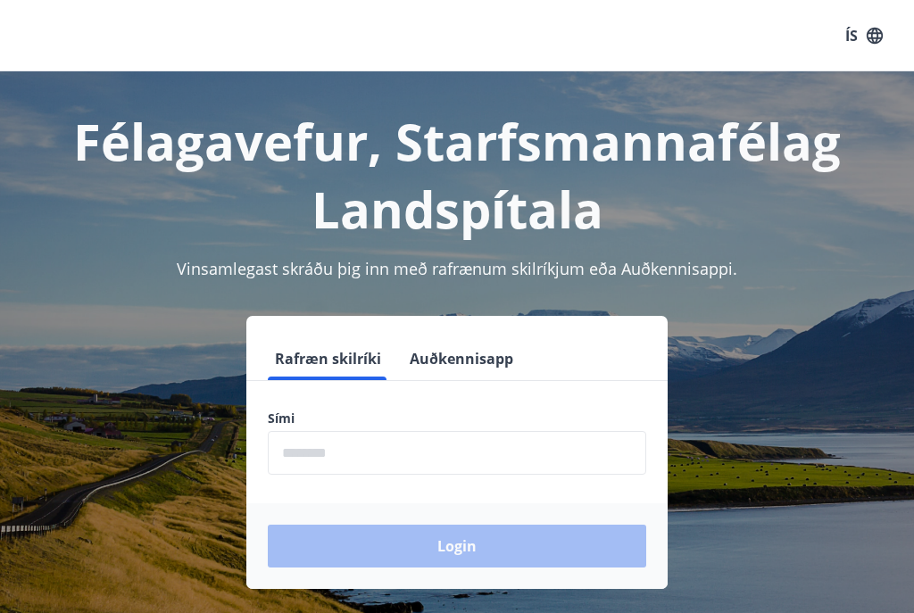
click at [505, 445] on input "phone" at bounding box center [457, 453] width 378 height 44
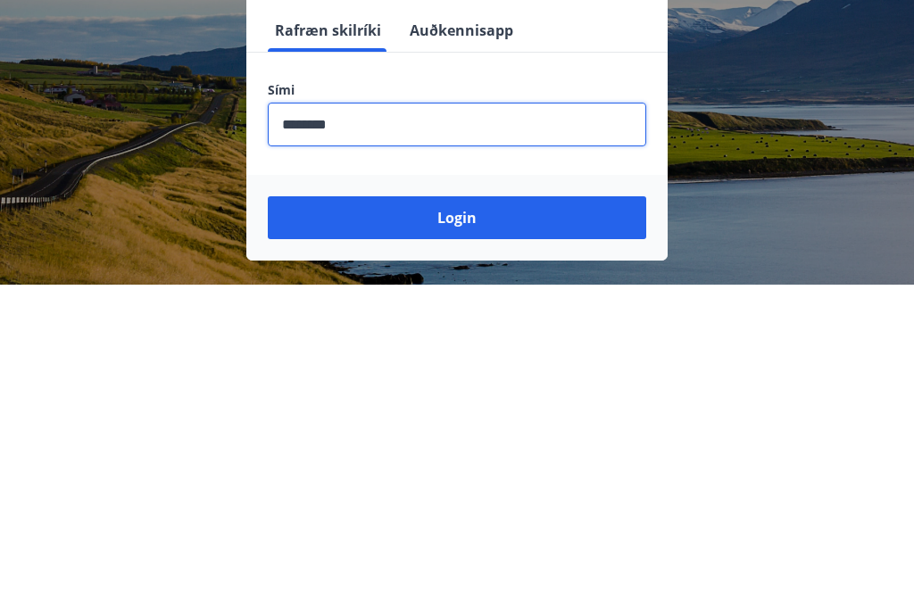
type input "********"
click at [521, 525] on button "Login" at bounding box center [457, 546] width 378 height 43
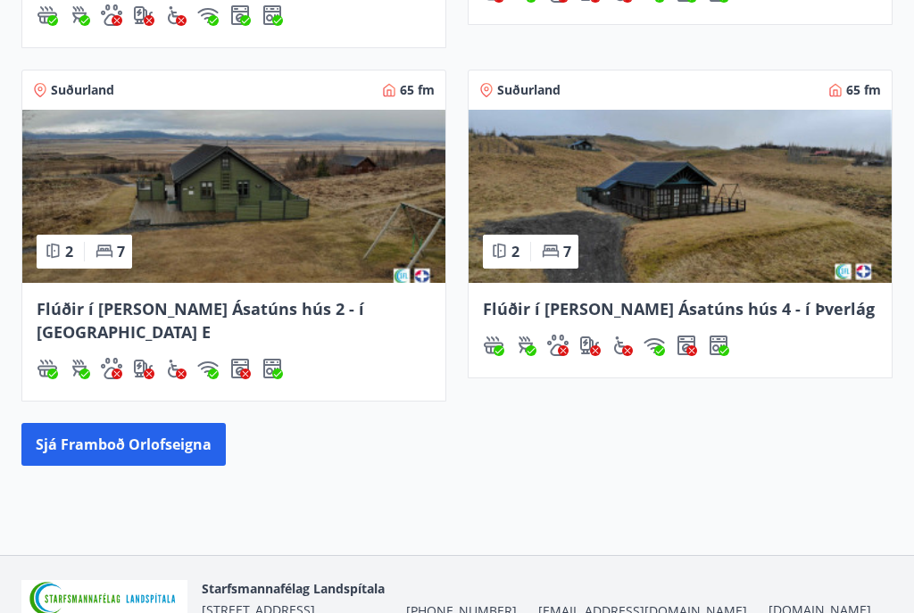
scroll to position [1052, 0]
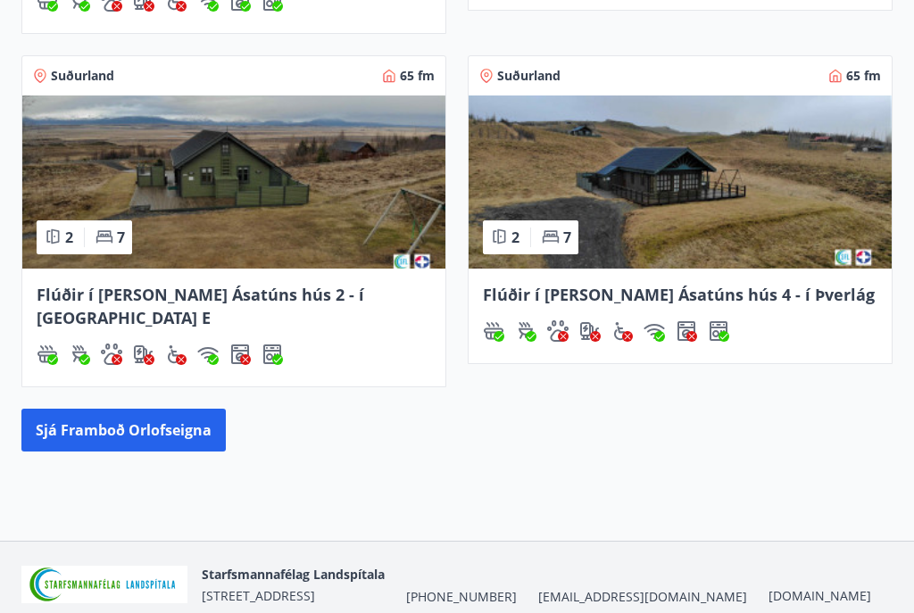
click at [138, 409] on button "Sjá framboð orlofseigna" at bounding box center [123, 430] width 204 height 43
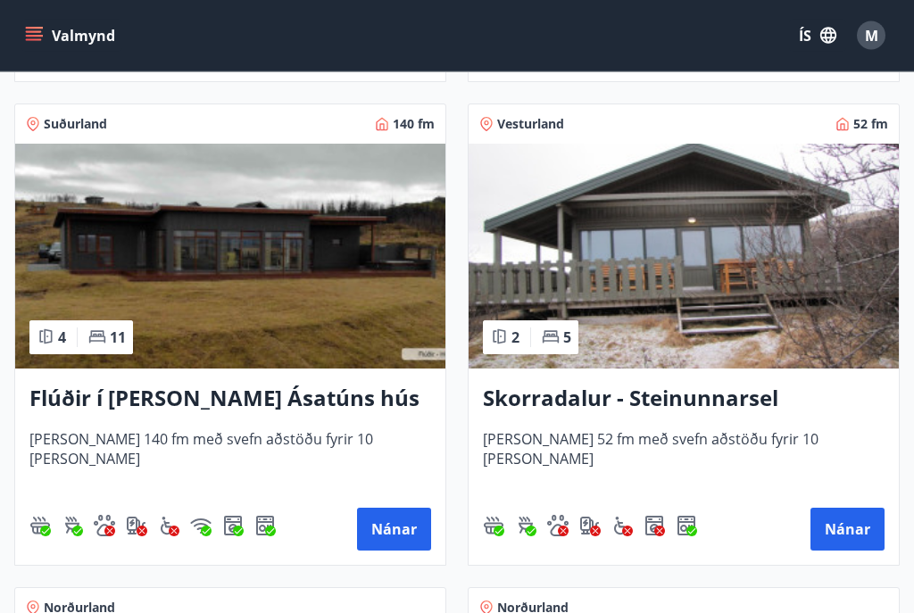
scroll to position [1740, 0]
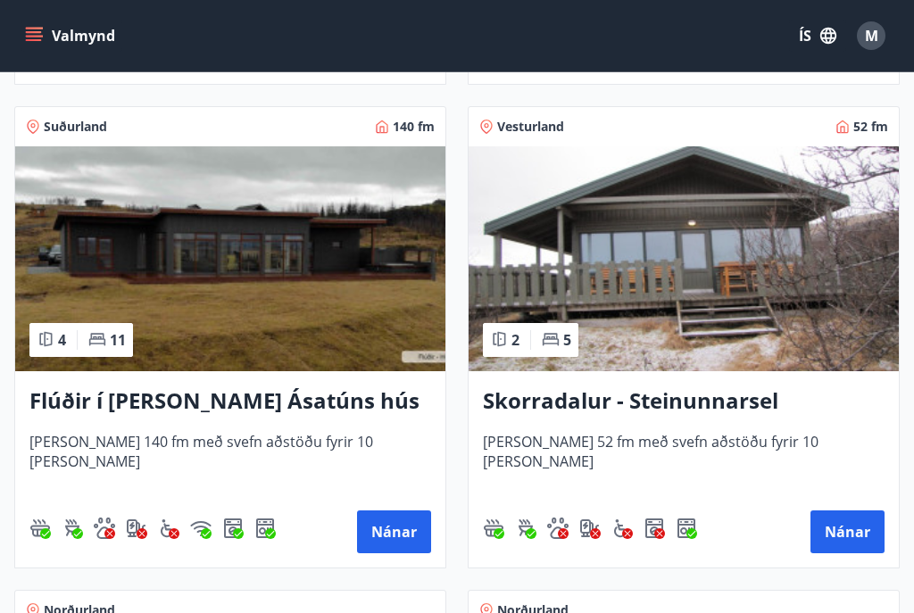
click at [758, 286] on img at bounding box center [683, 258] width 430 height 225
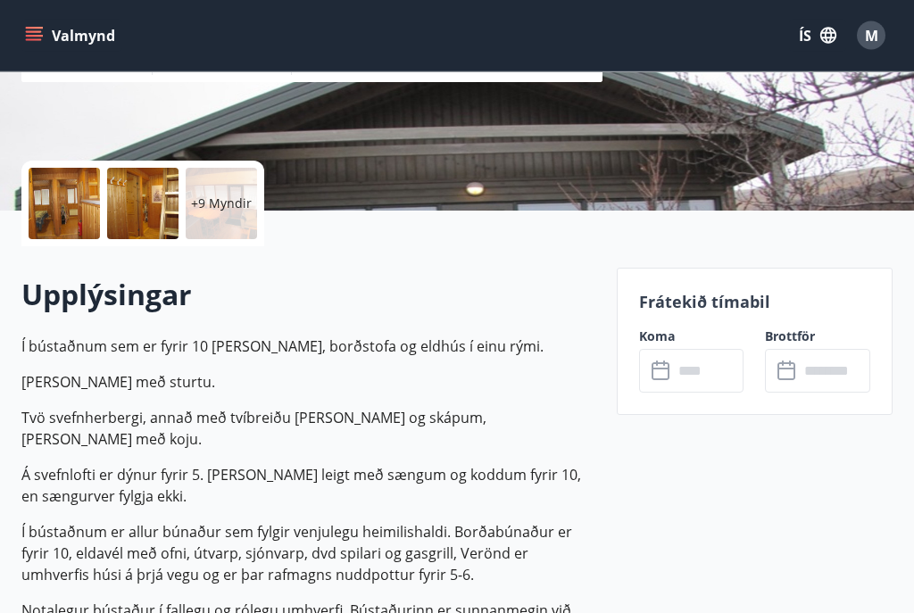
scroll to position [327, 0]
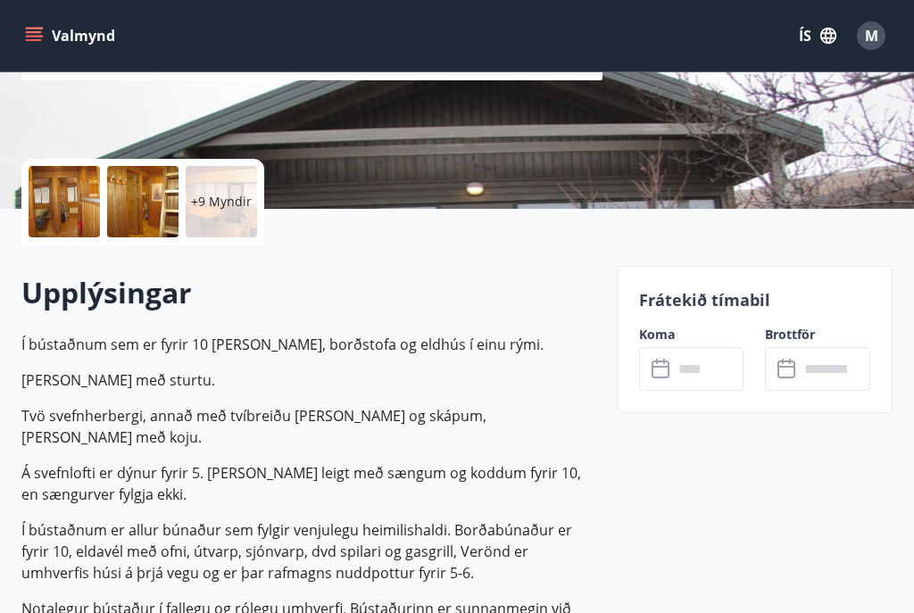
click at [702, 369] on input "text" at bounding box center [708, 369] width 71 height 44
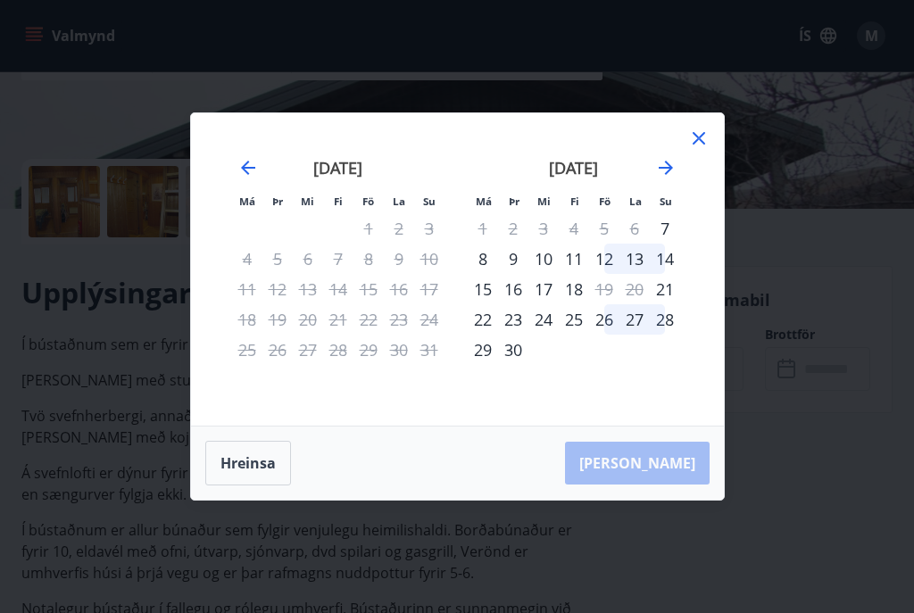
click at [705, 146] on icon at bounding box center [698, 138] width 21 height 21
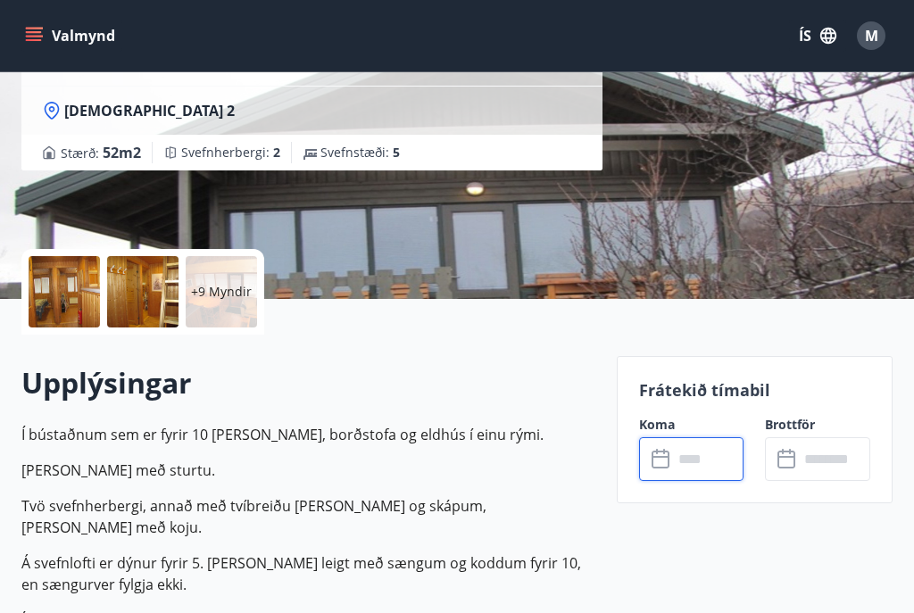
scroll to position [254, 0]
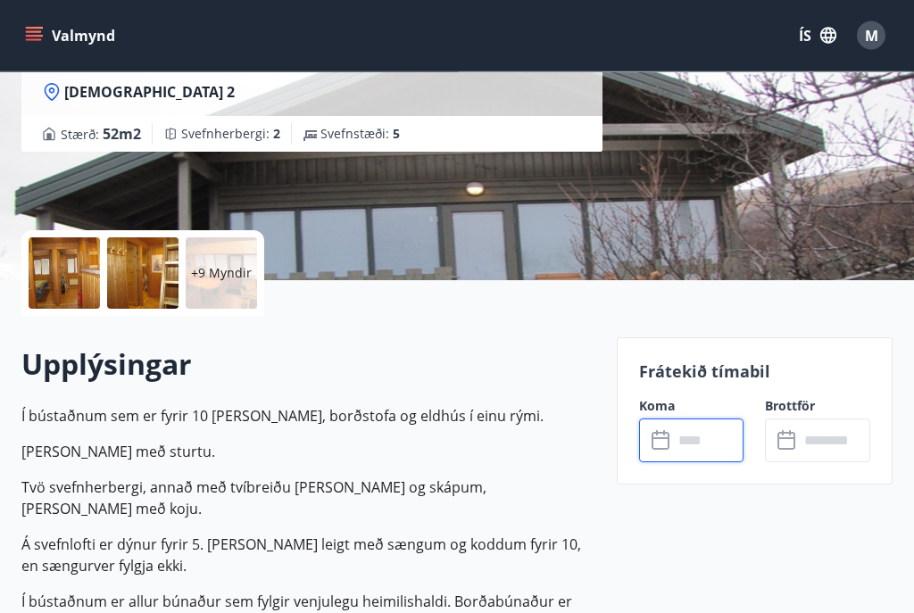
click at [207, 282] on div "+9 Myndir" at bounding box center [221, 273] width 71 height 71
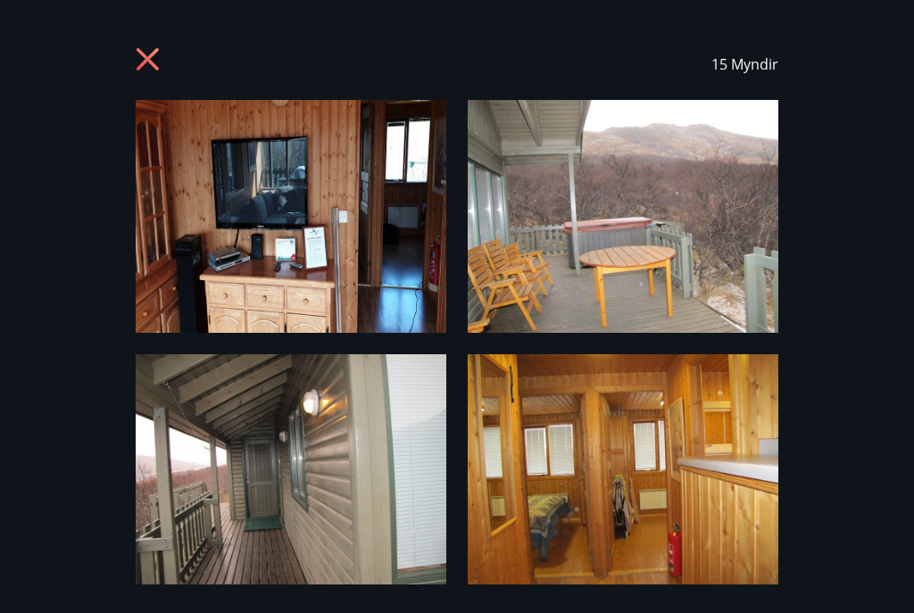
scroll to position [0, 0]
click at [138, 55] on icon at bounding box center [150, 61] width 29 height 29
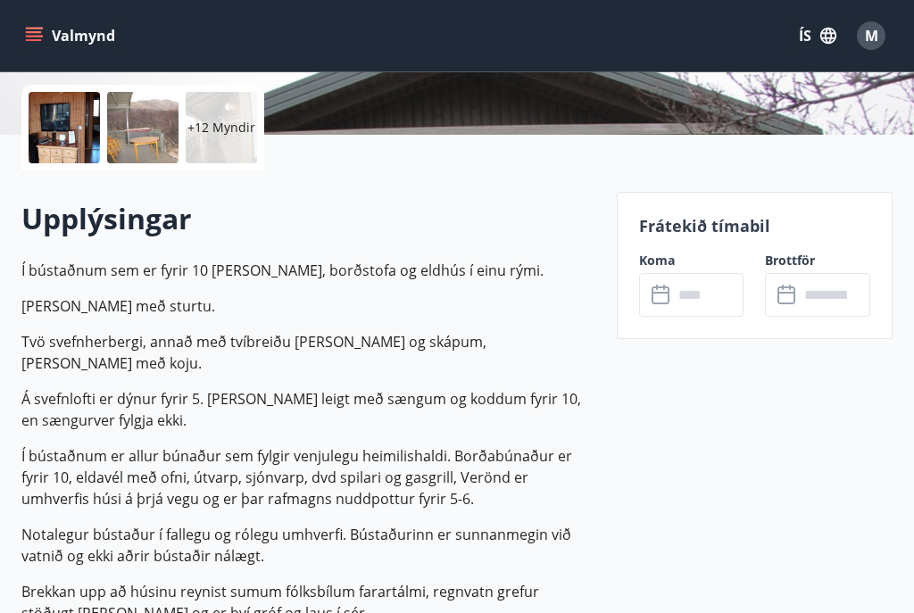
scroll to position [403, 0]
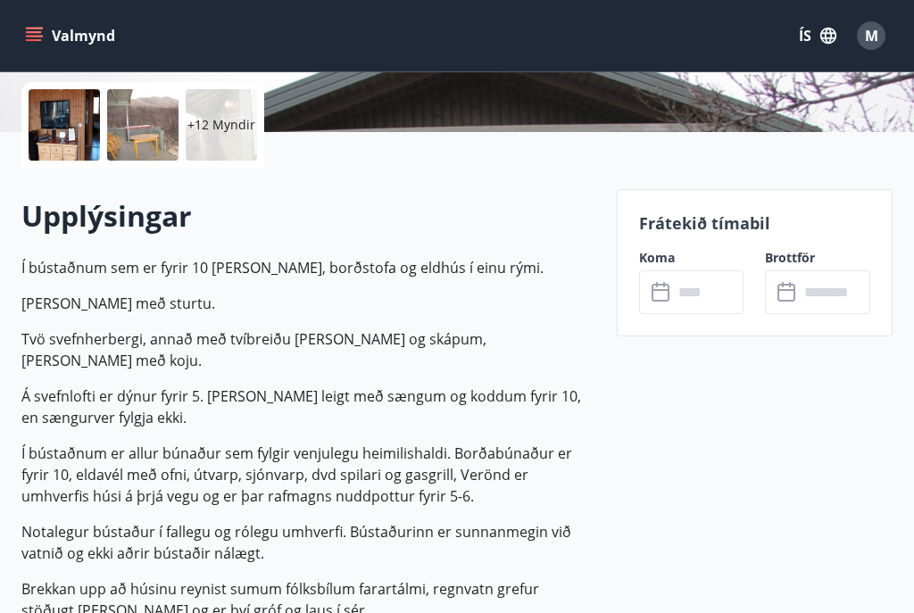
click at [693, 286] on input "text" at bounding box center [708, 292] width 71 height 44
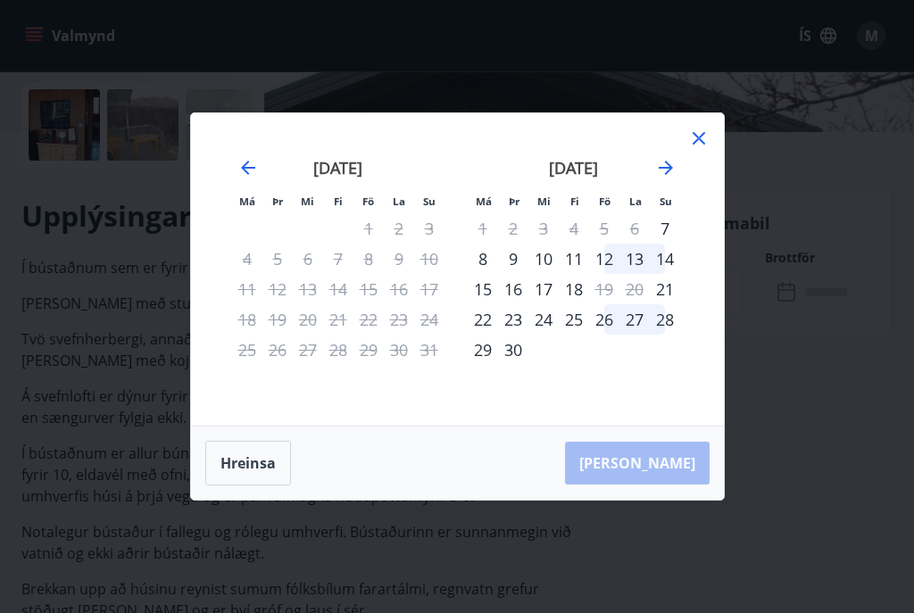
click at [704, 149] on icon at bounding box center [698, 138] width 21 height 21
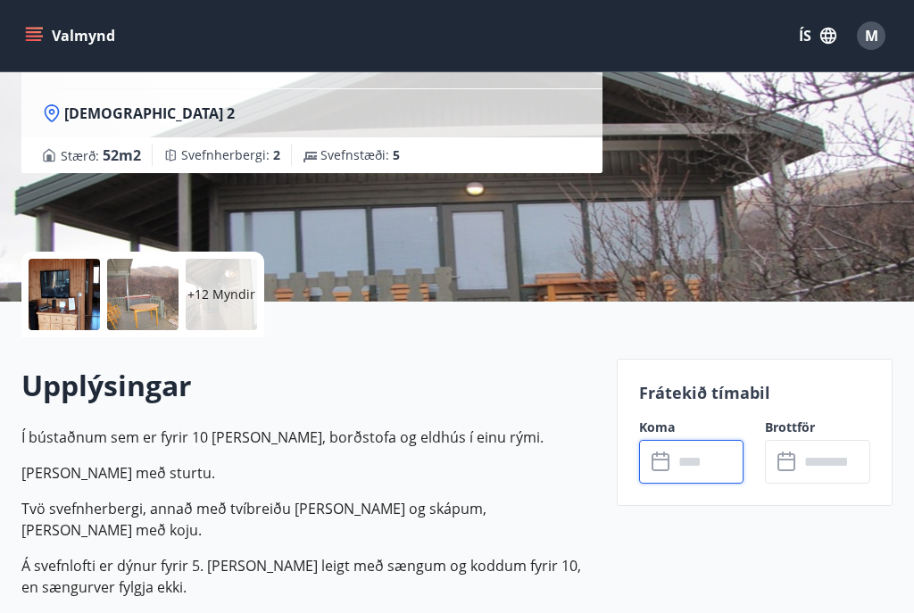
scroll to position [233, 0]
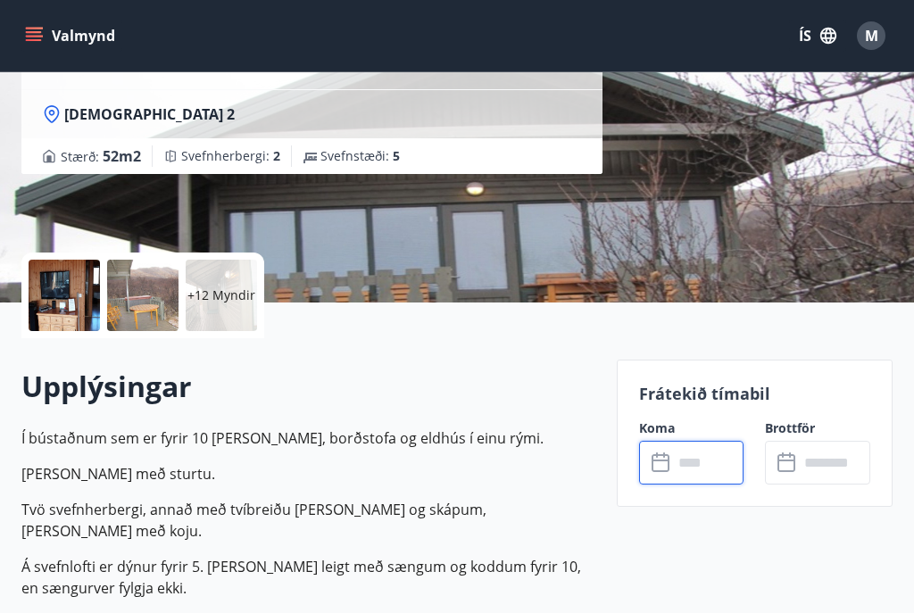
click at [223, 298] on p "+12 Myndir" at bounding box center [221, 295] width 68 height 18
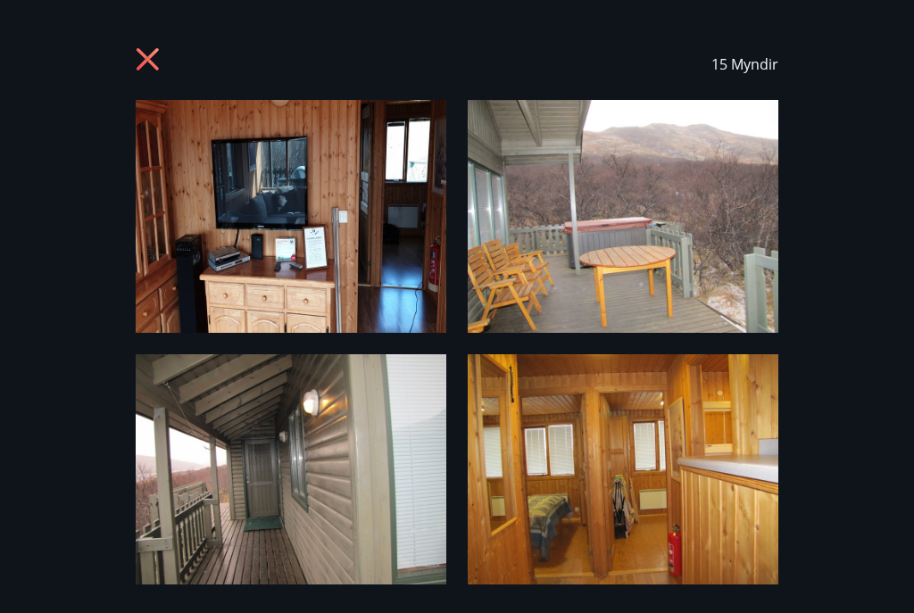
scroll to position [0, 0]
click at [153, 56] on icon at bounding box center [150, 61] width 29 height 29
